Goal: Navigation & Orientation: Find specific page/section

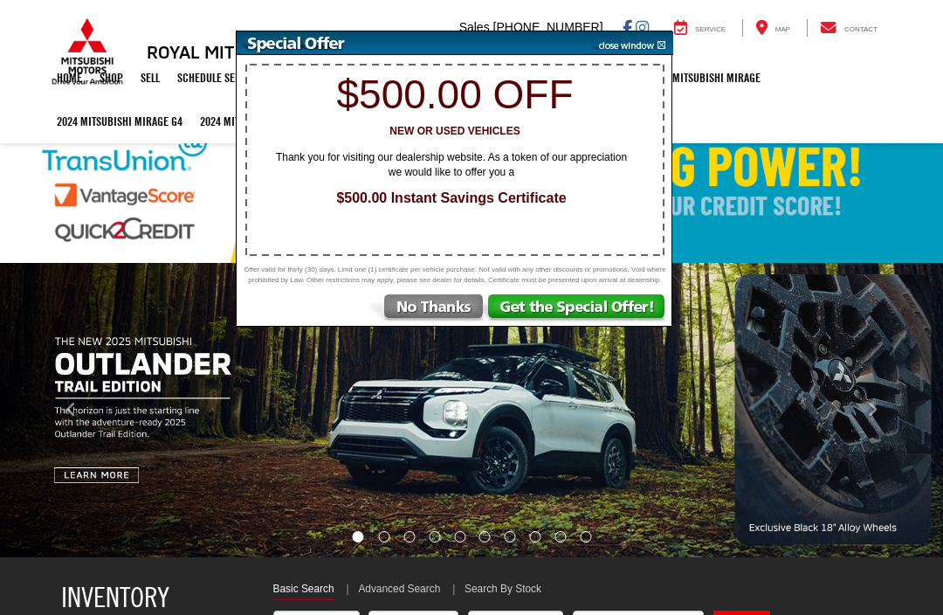
select select "Mitsubishi"
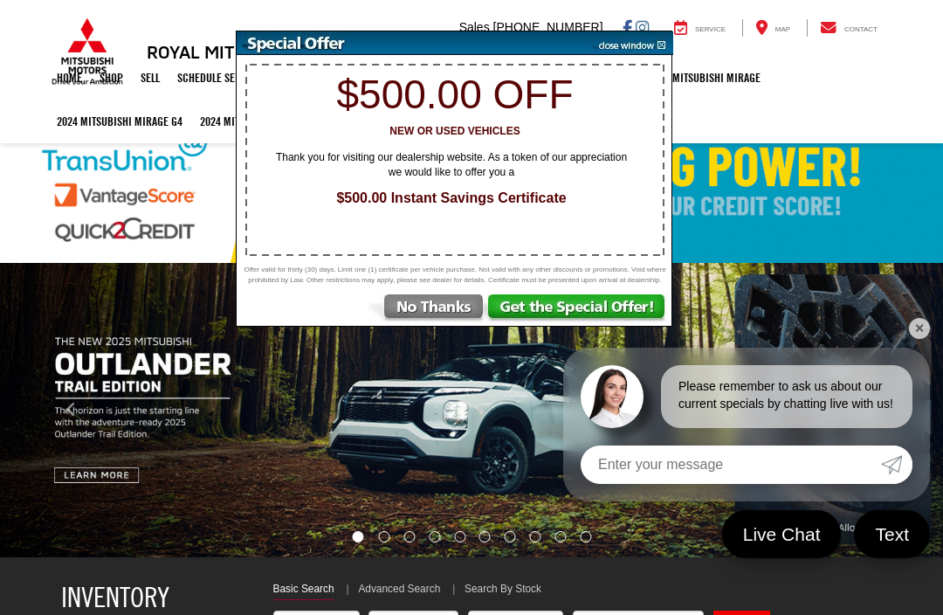
click at [664, 54] on img at bounding box center [629, 43] width 88 height 24
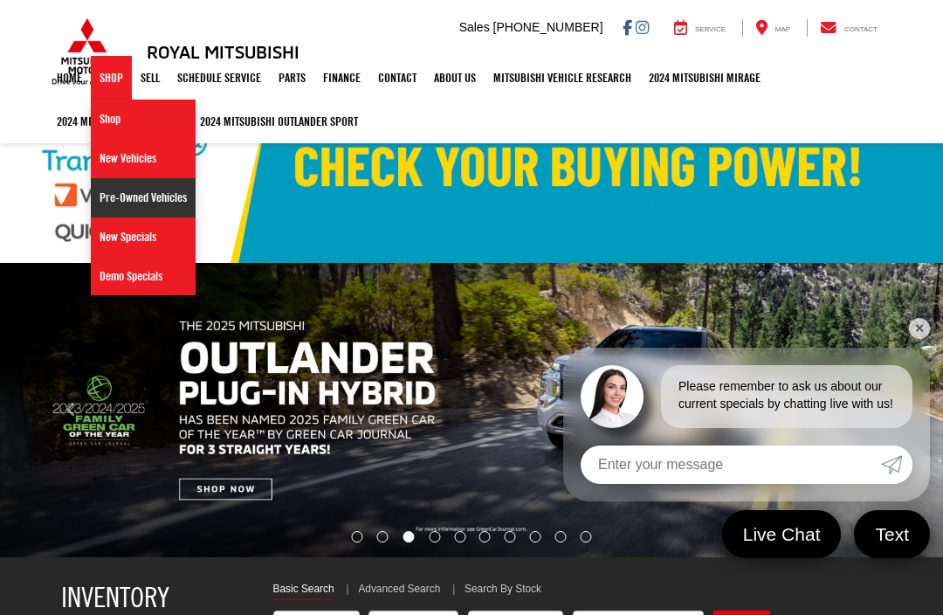
click at [157, 203] on link "Pre-Owned Vehicles" at bounding box center [143, 197] width 105 height 39
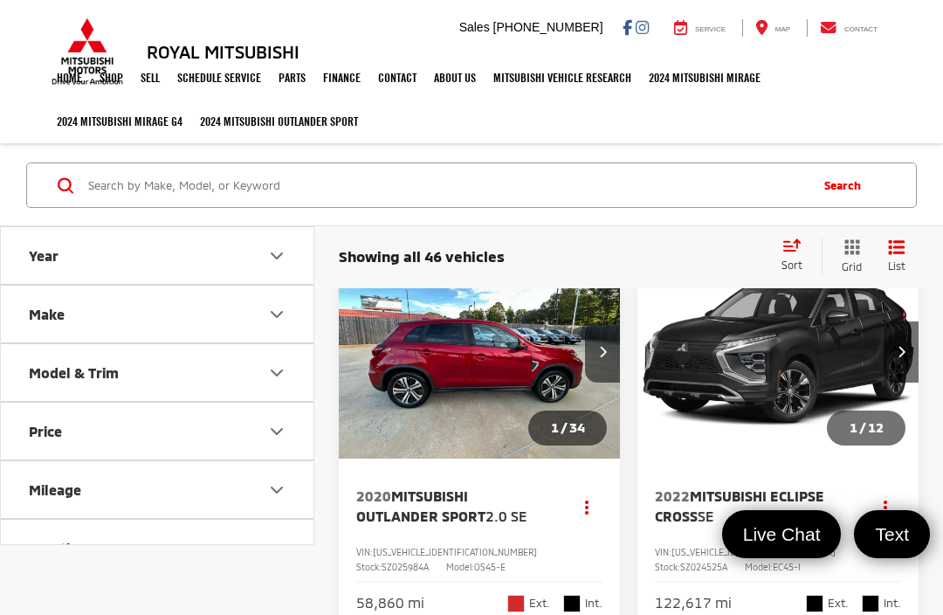
click at [293, 328] on button "Make" at bounding box center [158, 314] width 314 height 57
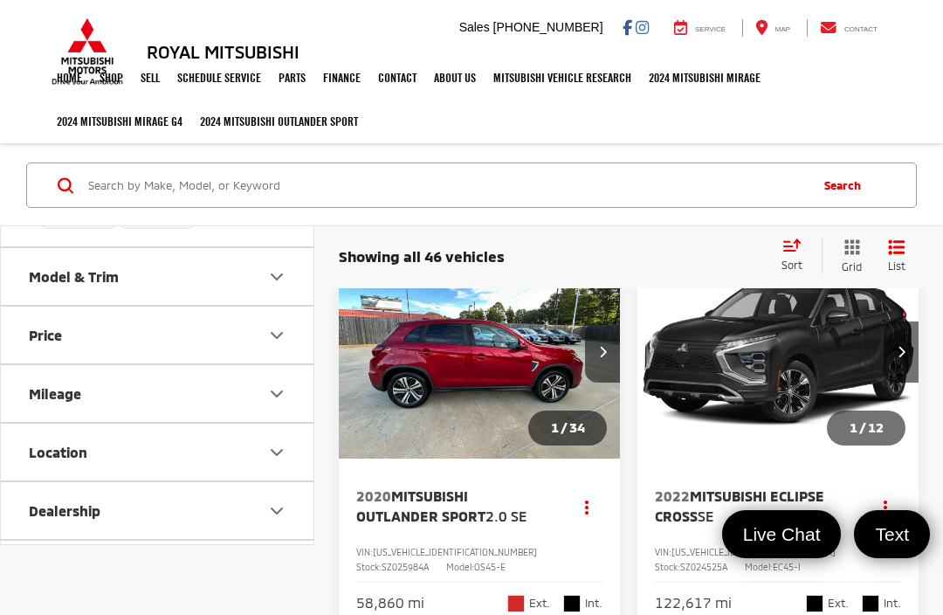
scroll to position [372, 0]
click at [157, 189] on img at bounding box center [157, 189] width 0 height 0
click at [0, 0] on input "Toyota (4)" at bounding box center [0, 0] width 0 height 0
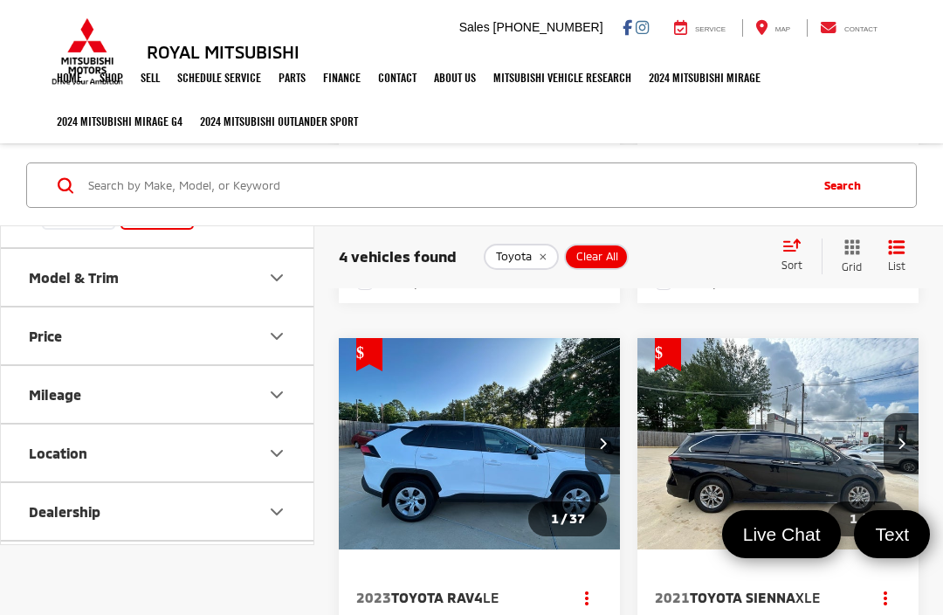
scroll to position [676, 0]
